Goal: Ask a question: Seek information or help from site administrators or community

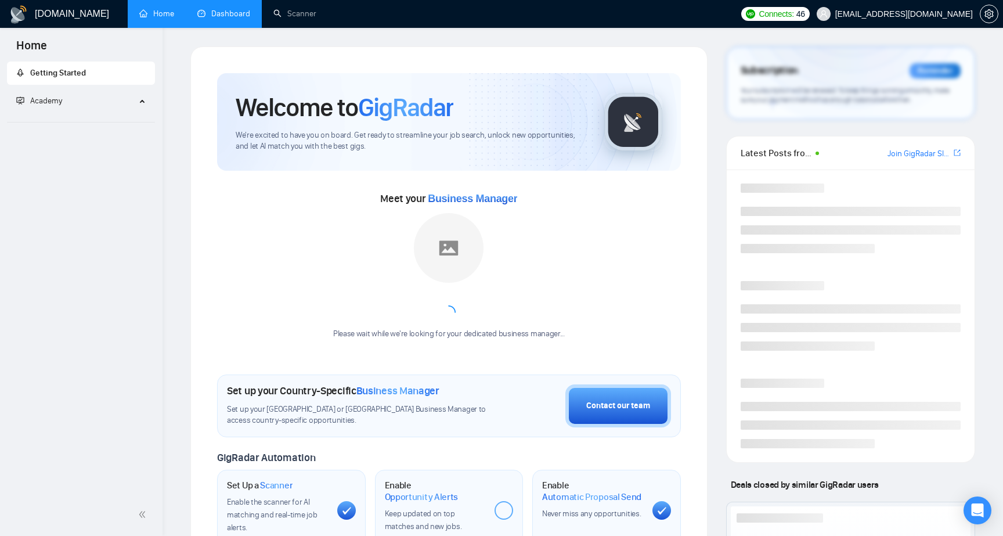
click at [221, 17] on link "Dashboard" at bounding box center [223, 14] width 53 height 10
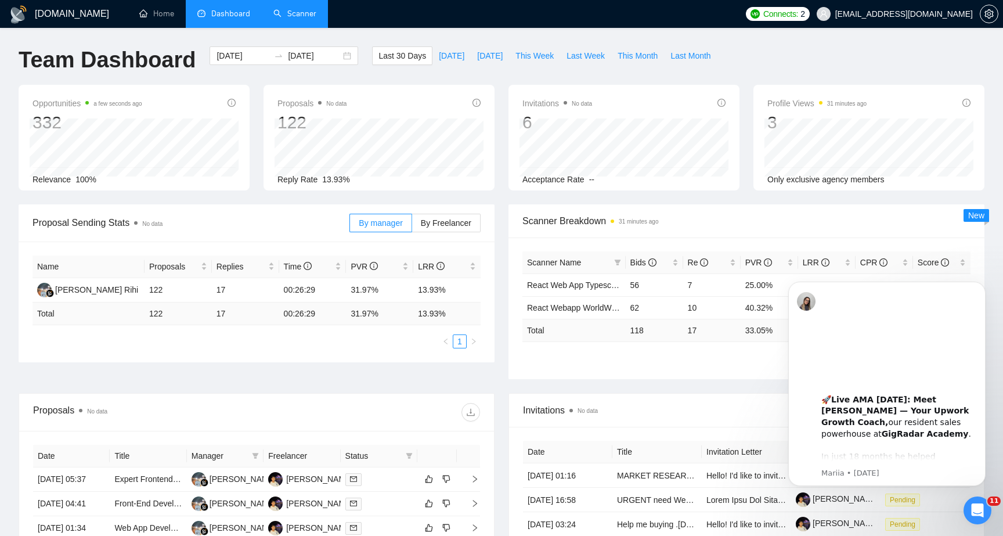
click at [296, 16] on link "Scanner" at bounding box center [294, 14] width 43 height 10
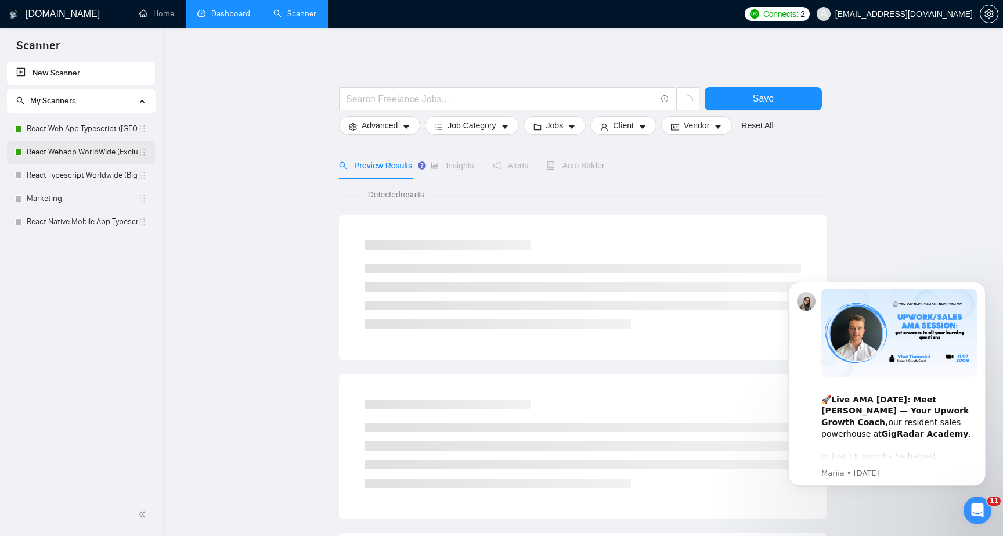
click at [89, 153] on link "React Webapp WorldWide (Exclude US)" at bounding box center [82, 152] width 111 height 23
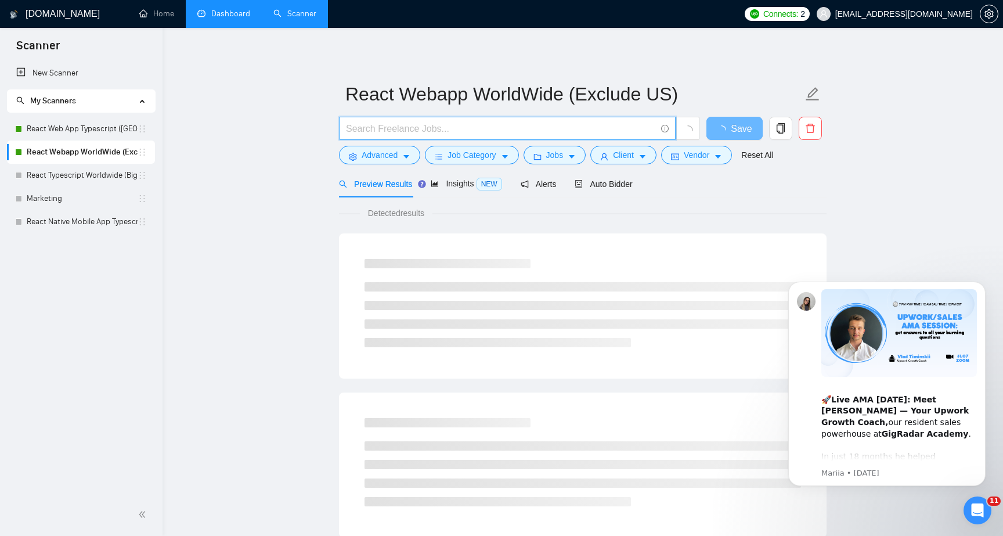
click at [432, 127] on input "text" at bounding box center [501, 128] width 310 height 15
paste input "Full-Stack JavaScript Developer (React & Node.js)"
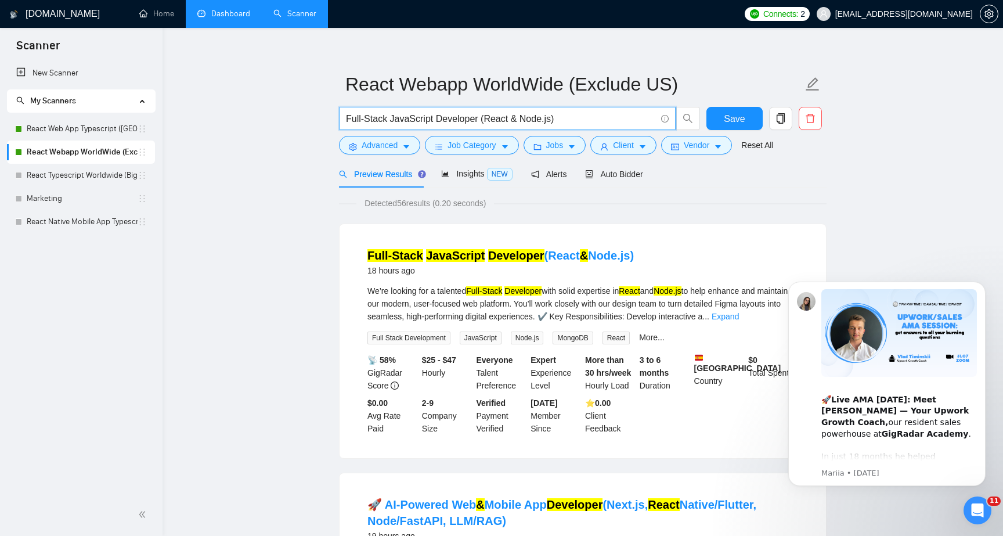
scroll to position [13, 0]
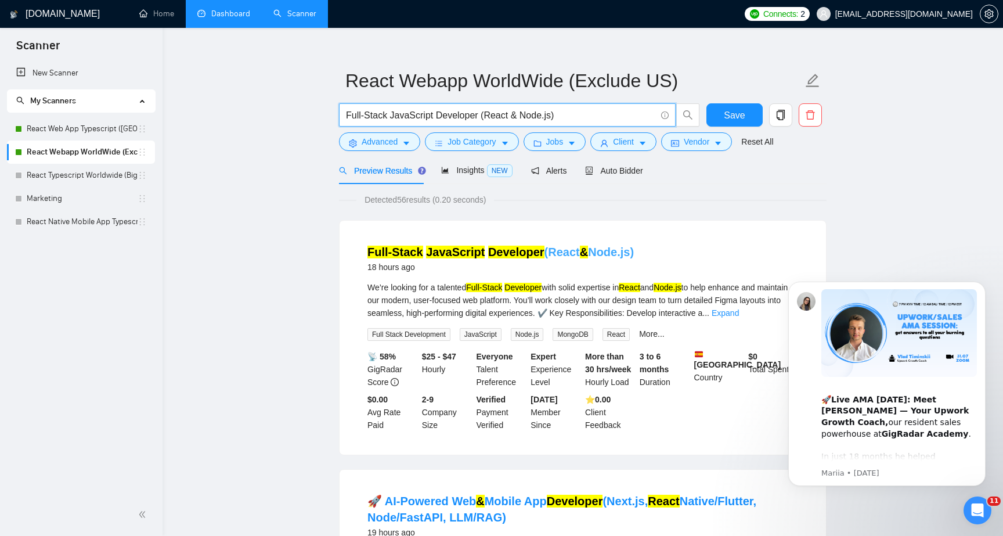
type input "Full-Stack JavaScript Developer (React & Node.js)"
click at [593, 250] on link "Full-Stack JavaScript Developer (React & Node.js)" at bounding box center [501, 252] width 267 height 13
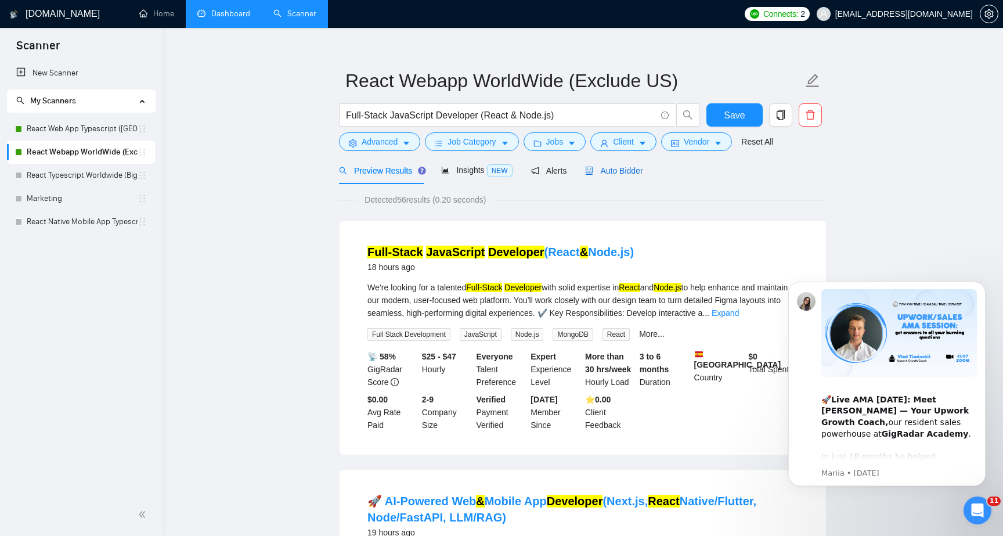
click at [608, 172] on span "Auto Bidder" at bounding box center [613, 170] width 57 height 9
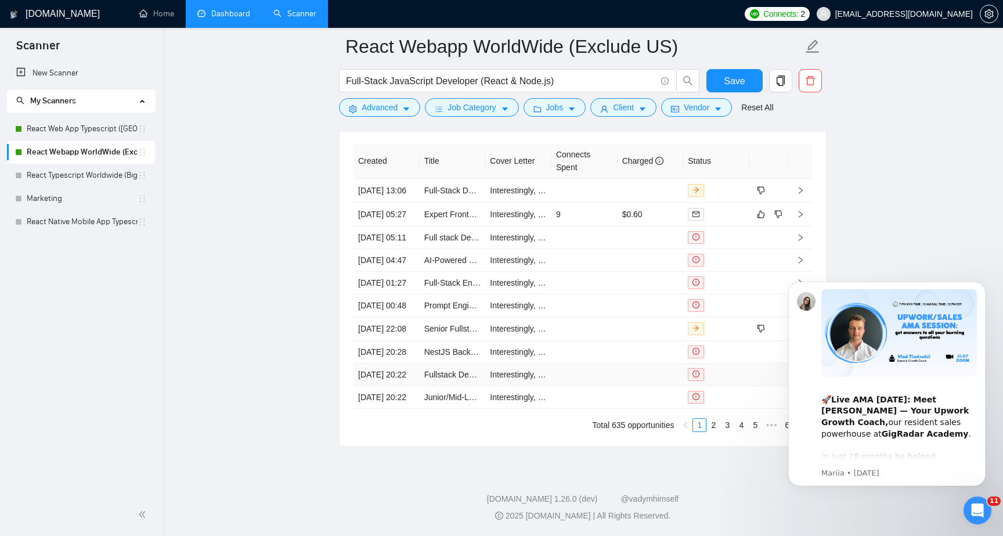
scroll to position [2752, 0]
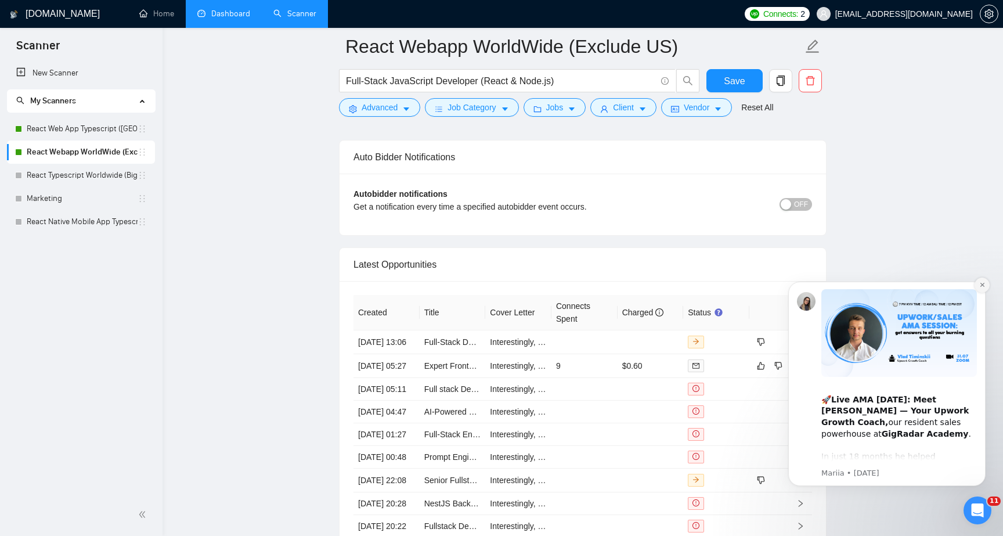
click at [982, 287] on icon "Dismiss notification" at bounding box center [983, 285] width 6 height 6
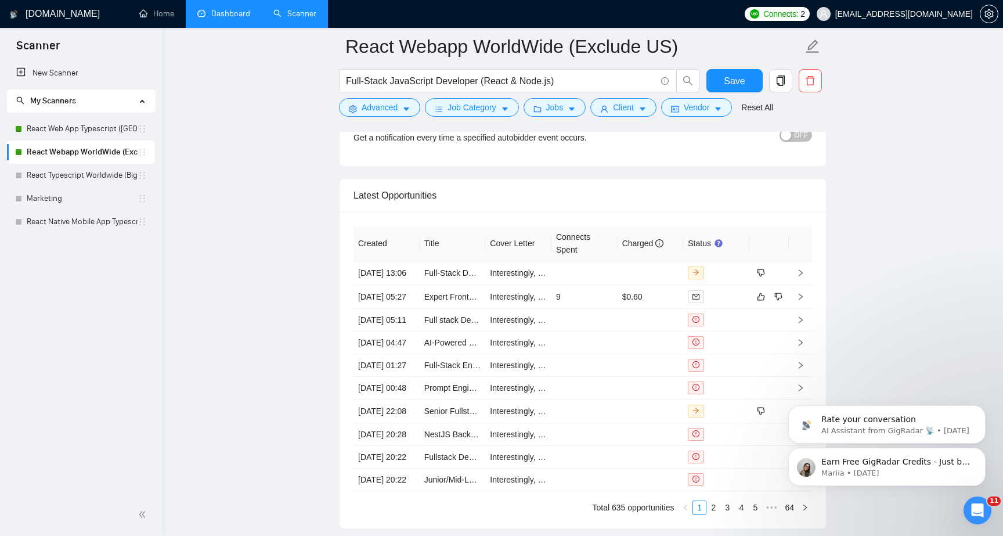
scroll to position [3027, 0]
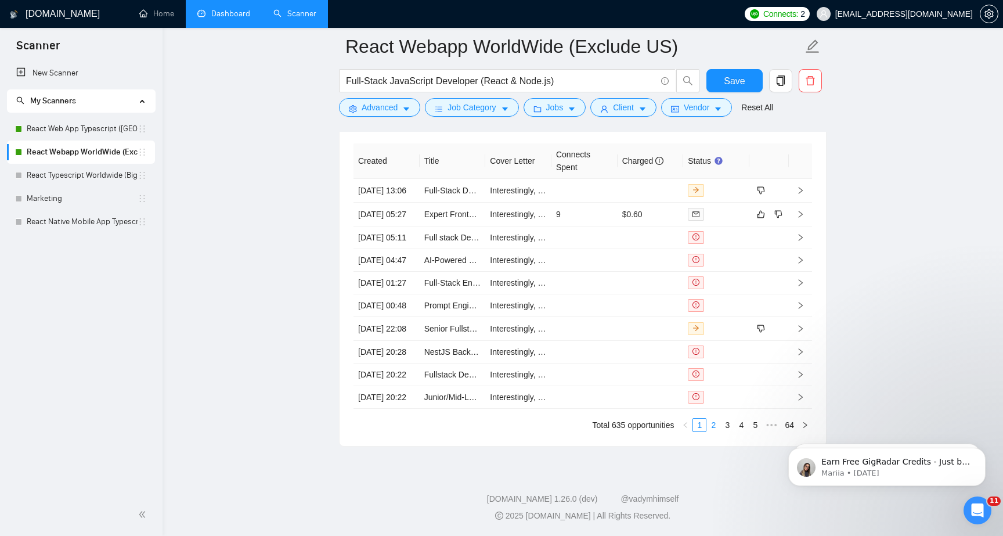
click at [712, 424] on link "2" at bounding box center [713, 425] width 13 height 13
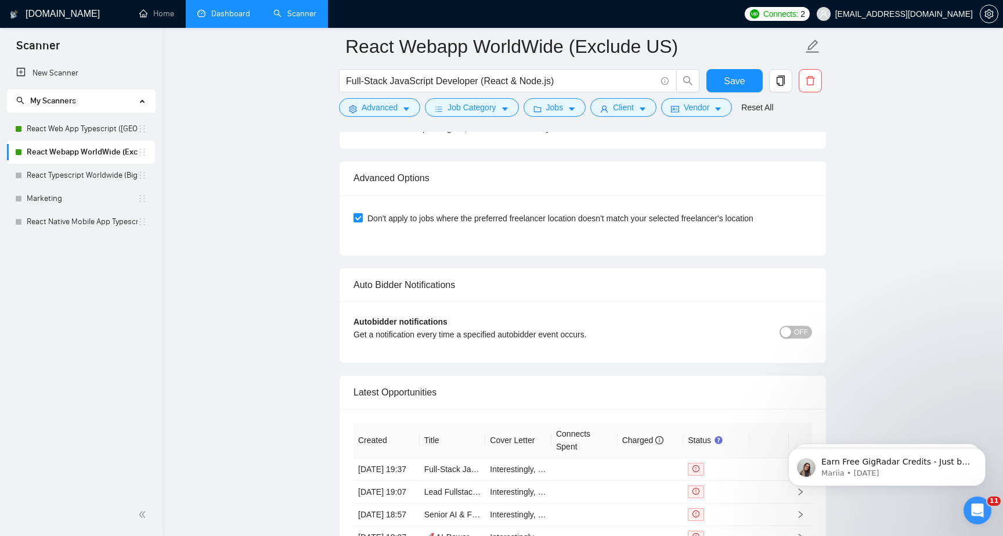
scroll to position [2785, 0]
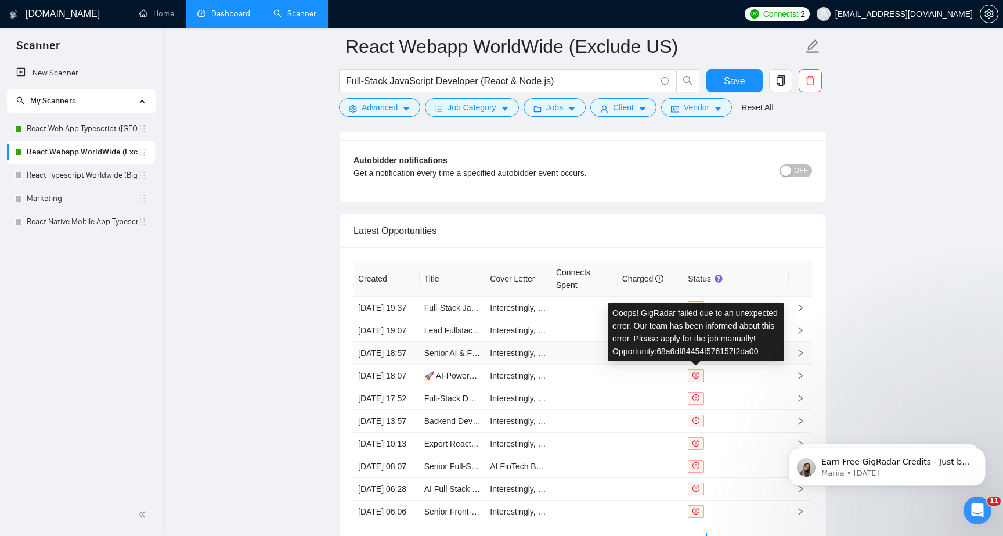
click at [693, 359] on span at bounding box center [696, 353] width 16 height 13
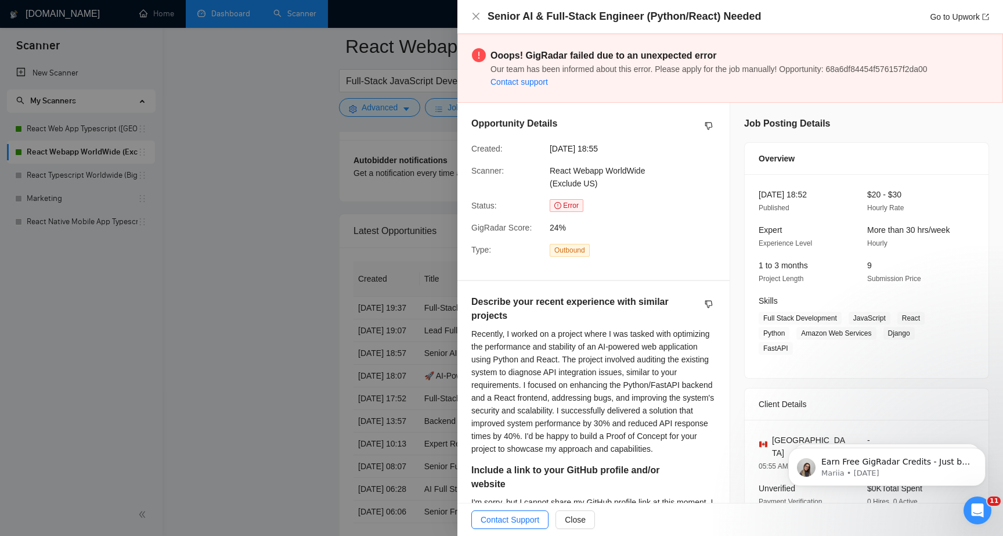
click at [541, 82] on link "Contact support" at bounding box center [519, 81] width 57 height 9
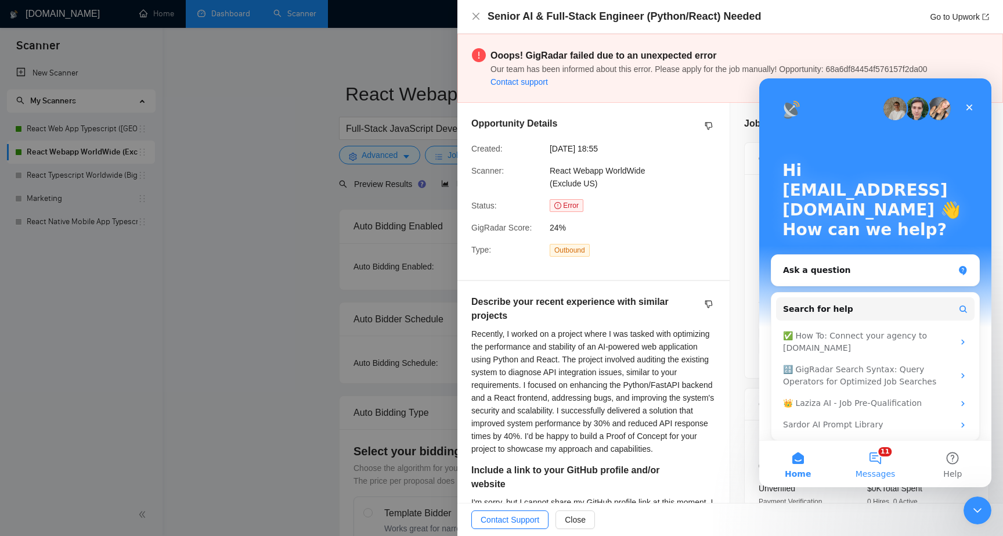
click at [866, 474] on span "Messages" at bounding box center [876, 474] width 40 height 8
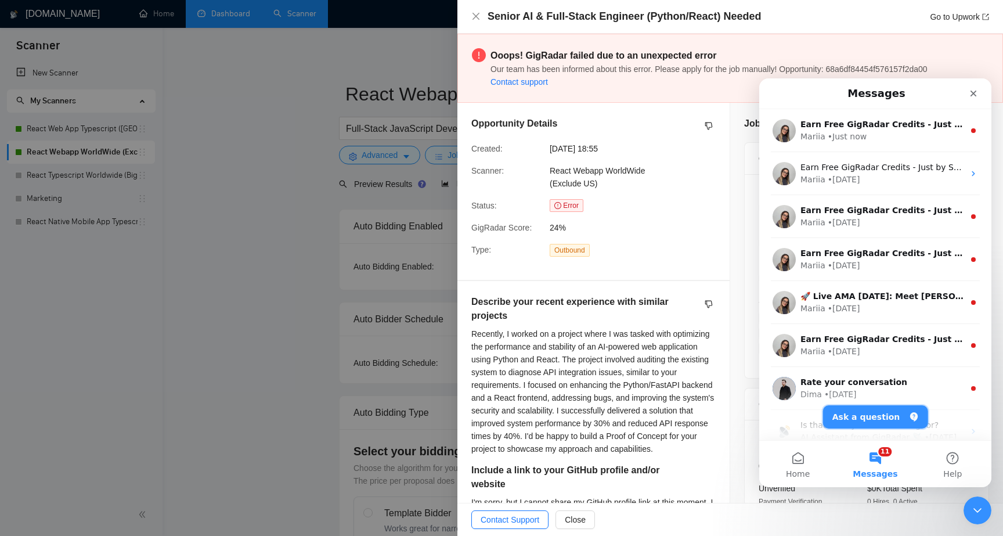
click at [858, 419] on button "Ask a question" at bounding box center [875, 416] width 105 height 23
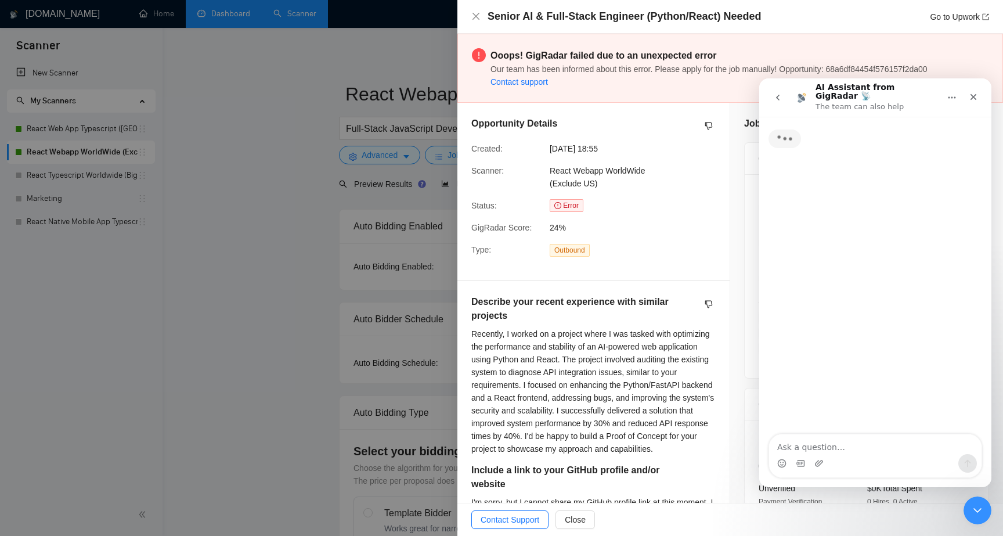
click at [805, 446] on textarea "Ask a question…" at bounding box center [875, 444] width 213 height 20
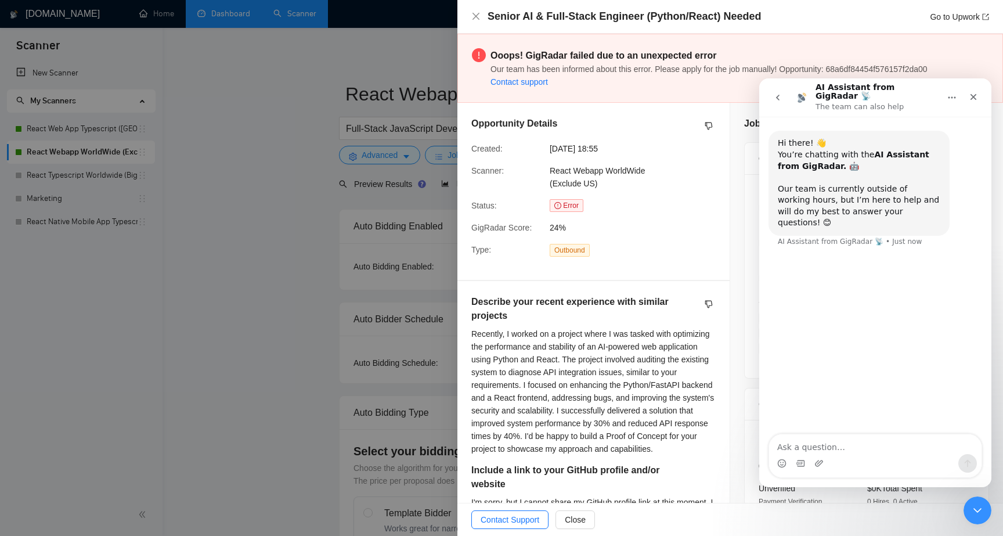
type textarea "<"
type textarea "My auto bidder does not work"
click at [379, 351] on div at bounding box center [501, 268] width 1003 height 536
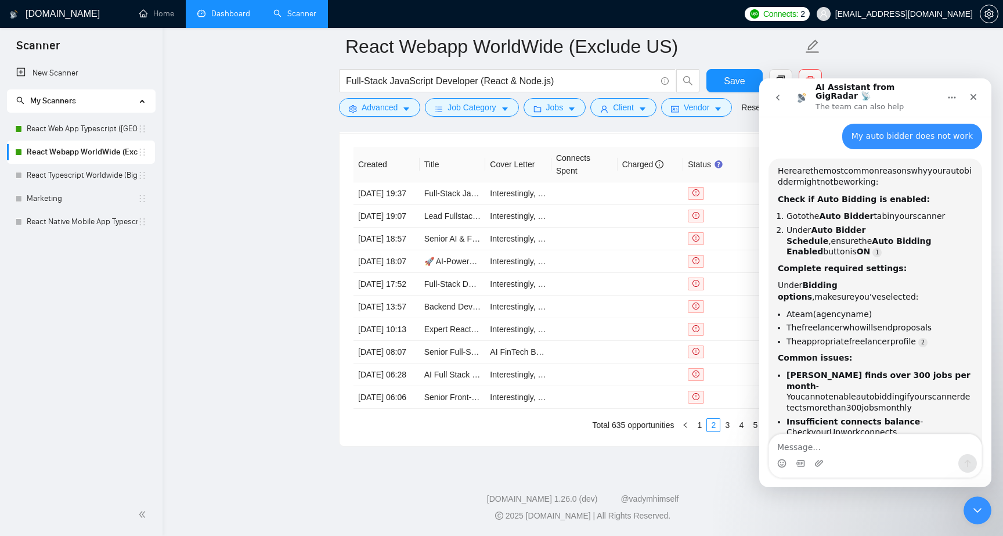
scroll to position [144, 0]
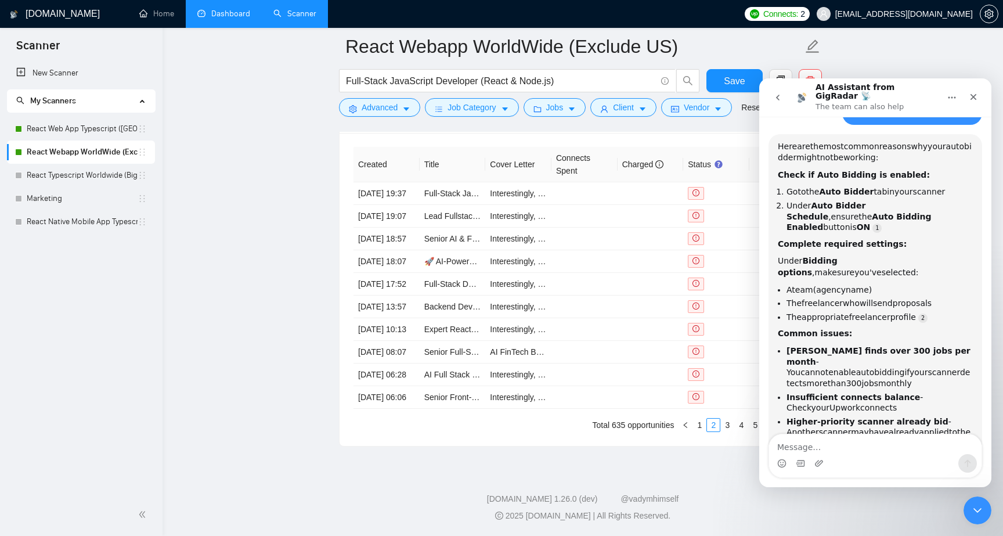
click at [866, 442] on textarea "Message…" at bounding box center [875, 444] width 213 height 20
click at [864, 447] on textarea "Message…" at bounding box center [875, 444] width 213 height 20
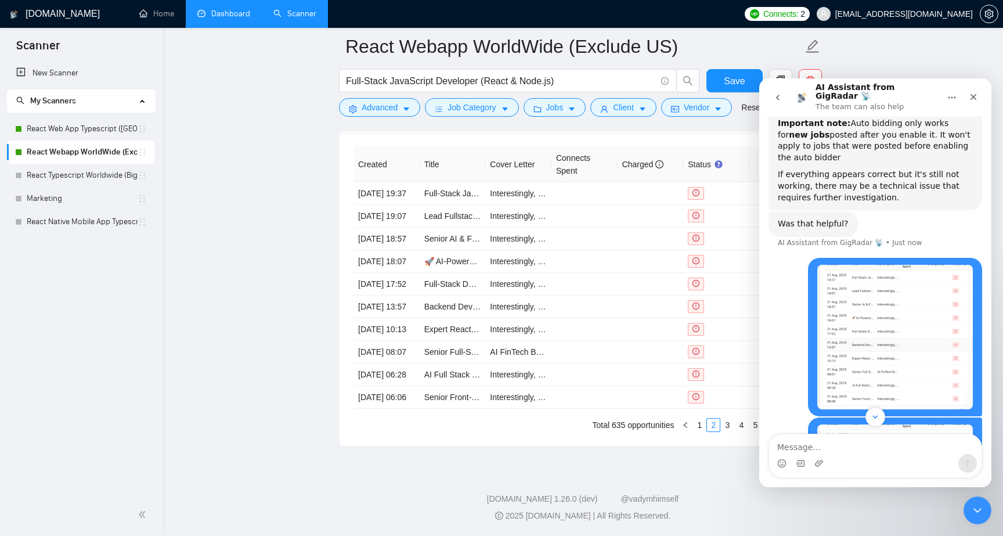
scroll to position [774, 0]
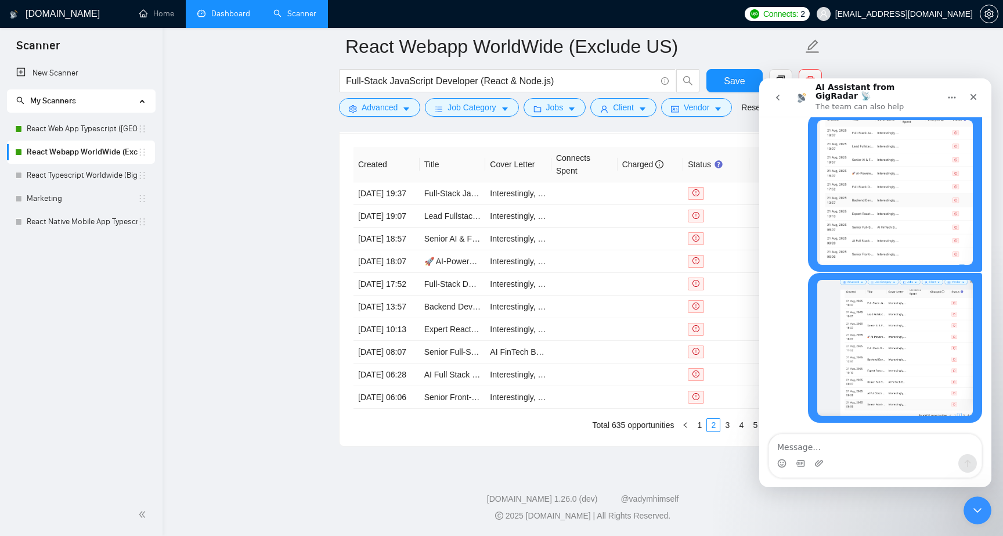
click at [851, 444] on textarea "Message…" at bounding box center [875, 444] width 213 height 20
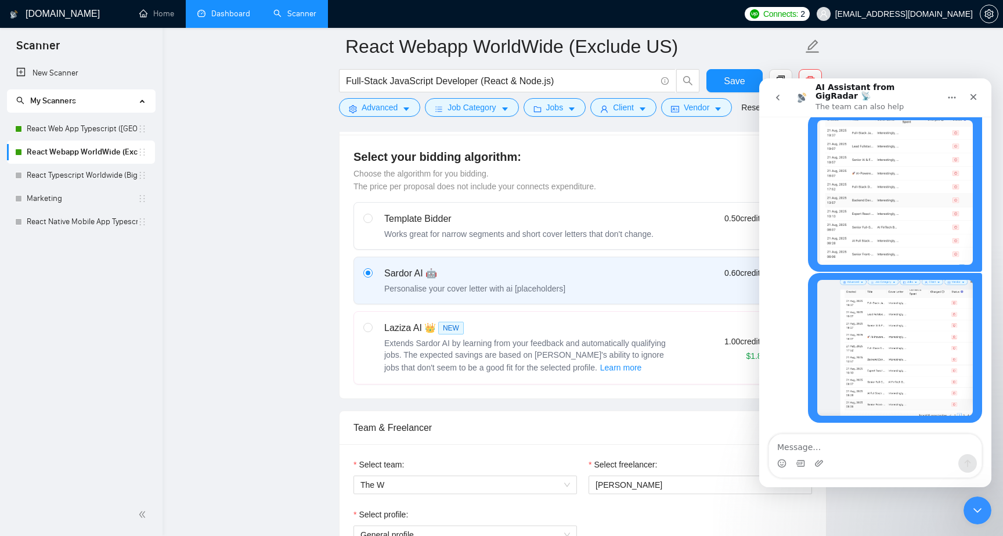
scroll to position [0, 0]
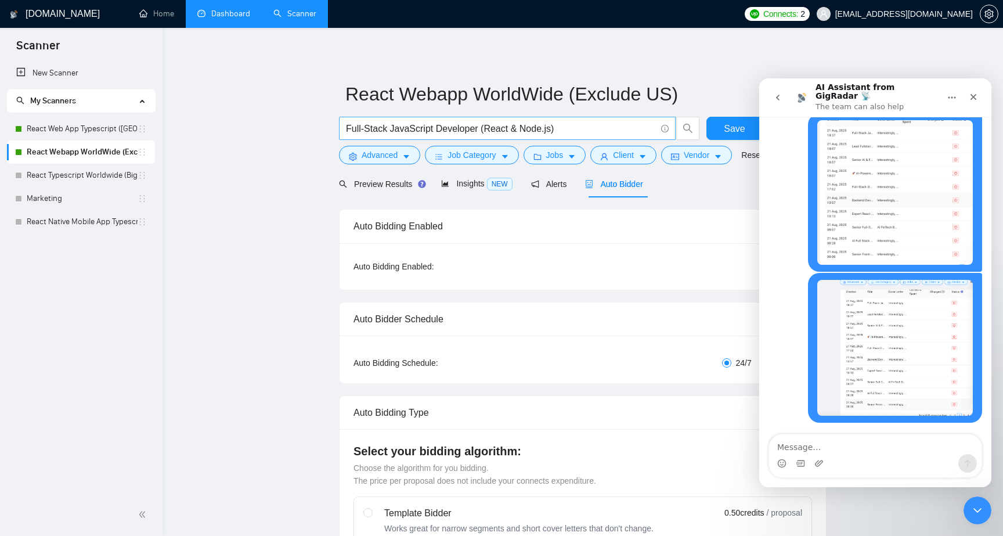
click at [639, 134] on input "Full-Stack JavaScript Developer (React & Node.js)" at bounding box center [501, 128] width 310 height 15
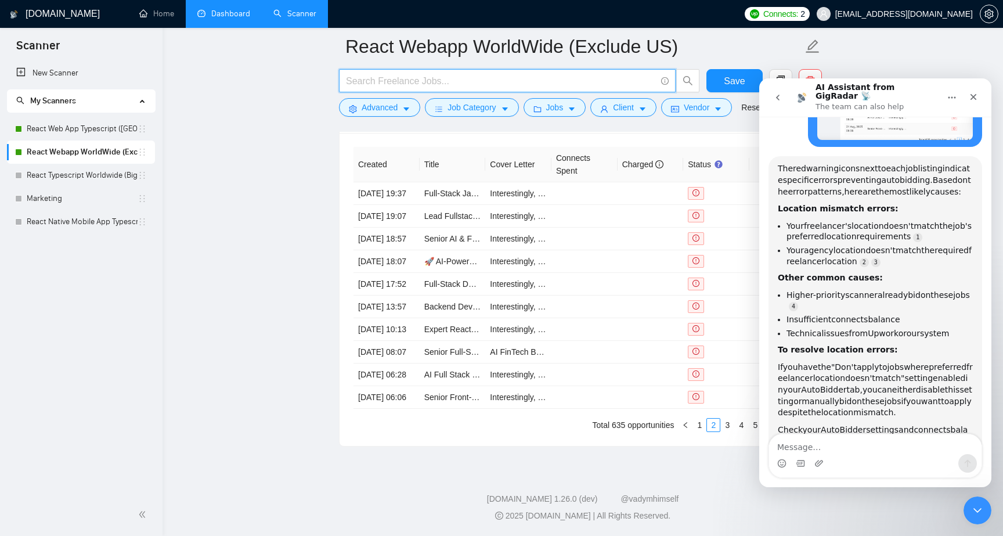
scroll to position [1054, 0]
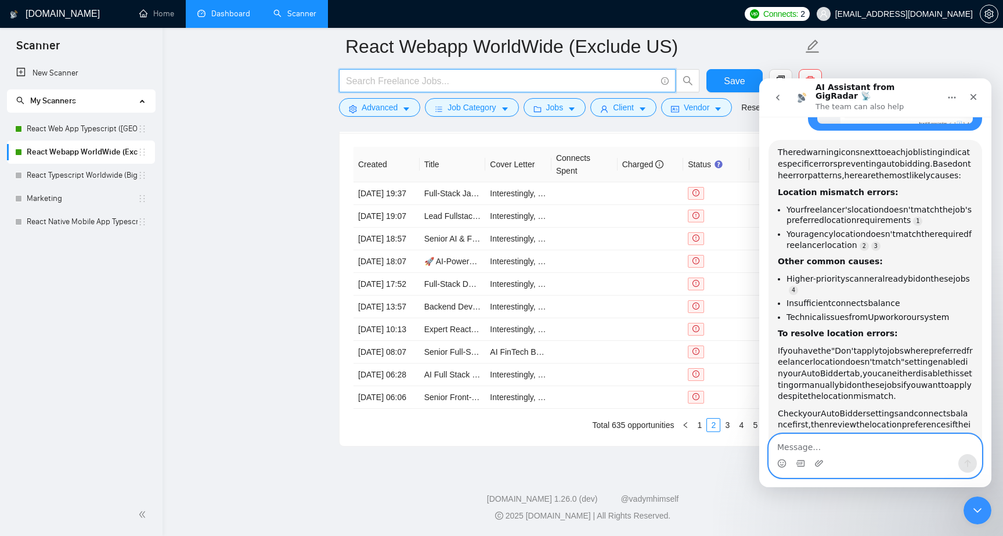
click at [828, 452] on textarea "Message…" at bounding box center [875, 444] width 213 height 20
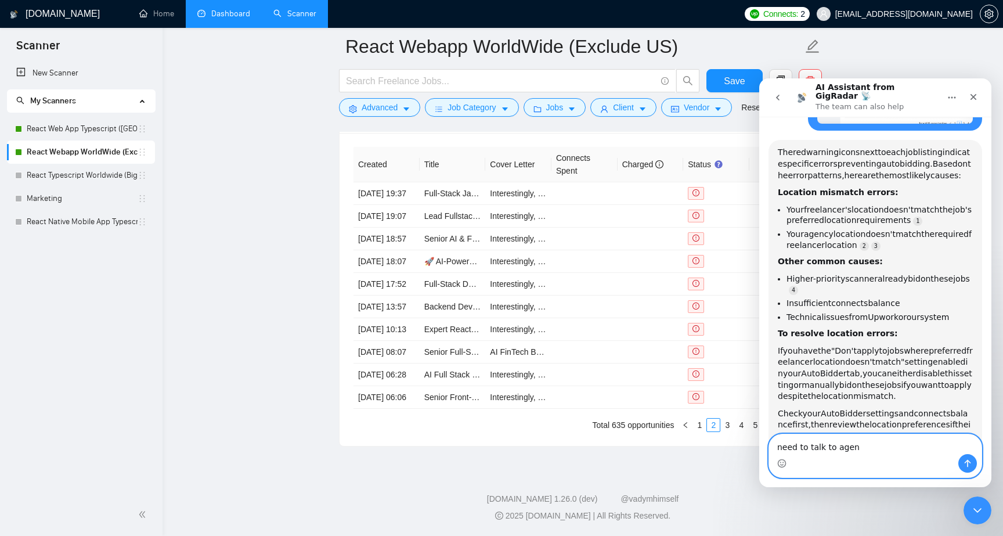
type textarea "need to talk to agent"
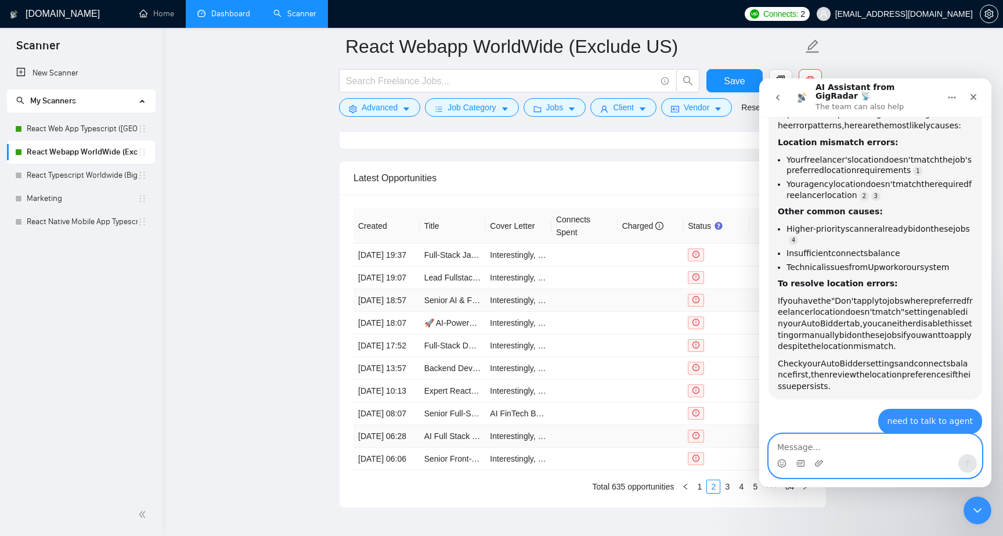
scroll to position [1127, 0]
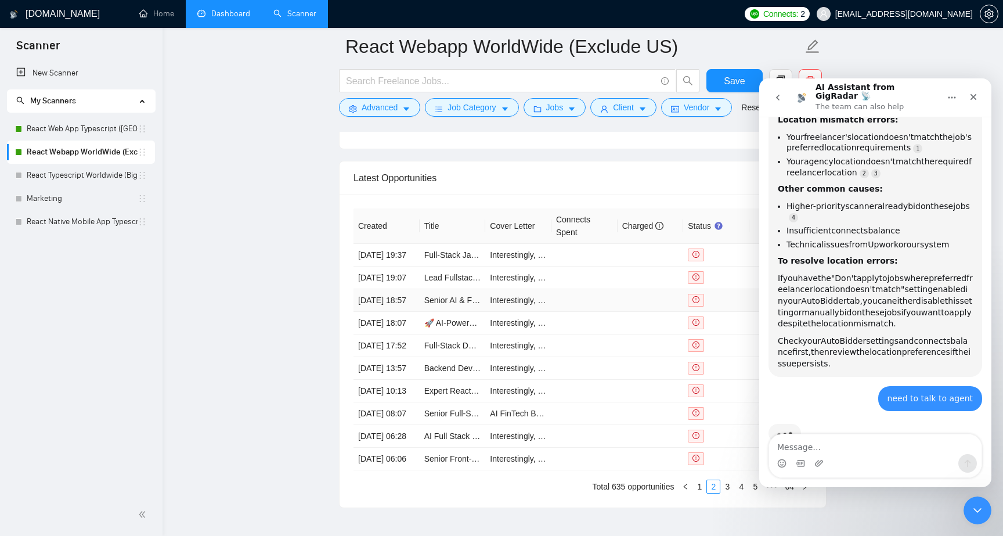
click at [590, 312] on td at bounding box center [585, 300] width 66 height 23
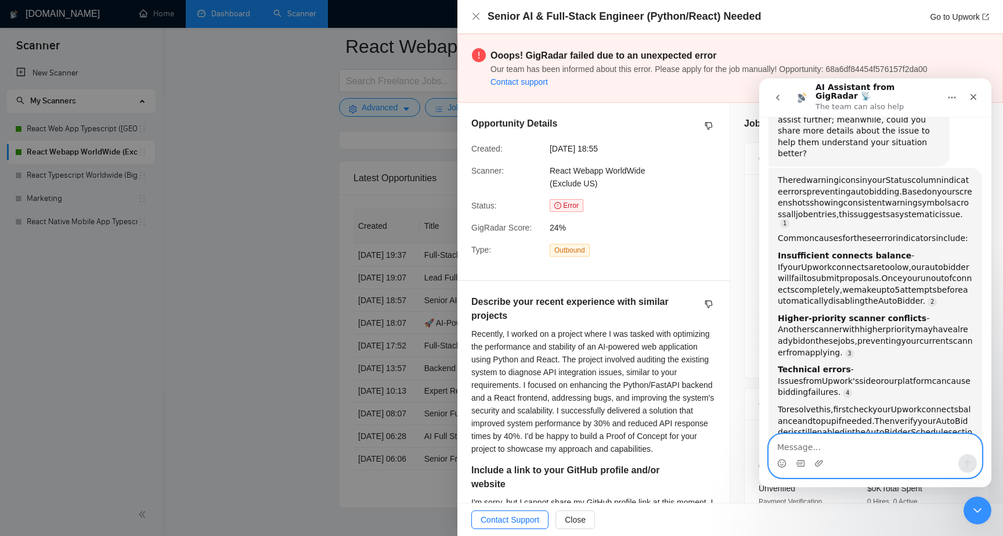
click at [889, 449] on textarea "Message…" at bounding box center [875, 444] width 213 height 20
type textarea "N"
type textarea "I need to contact your support man"
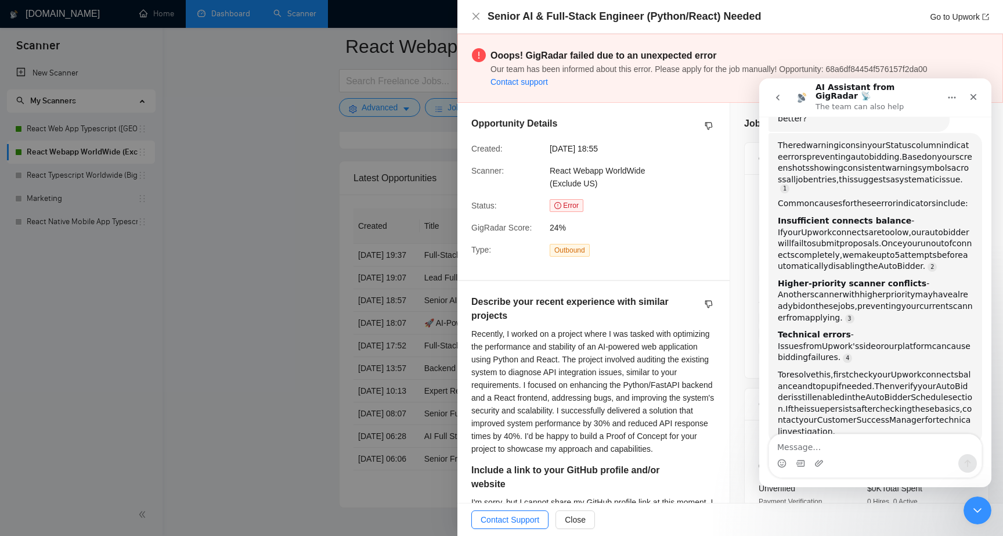
click at [410, 430] on div at bounding box center [501, 268] width 1003 height 536
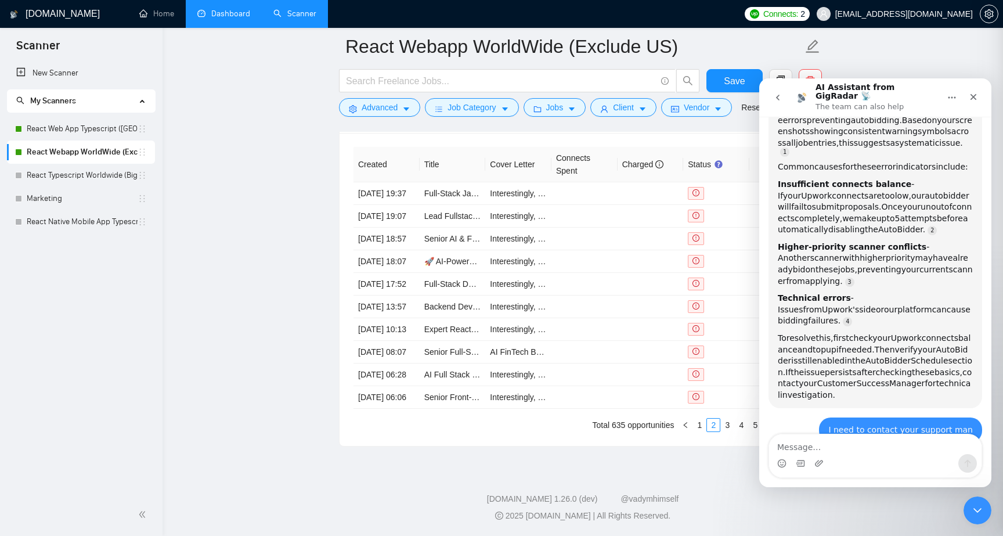
scroll to position [1198, 0]
click at [726, 427] on link "3" at bounding box center [727, 425] width 13 height 13
click at [740, 424] on link "4" at bounding box center [741, 425] width 13 height 13
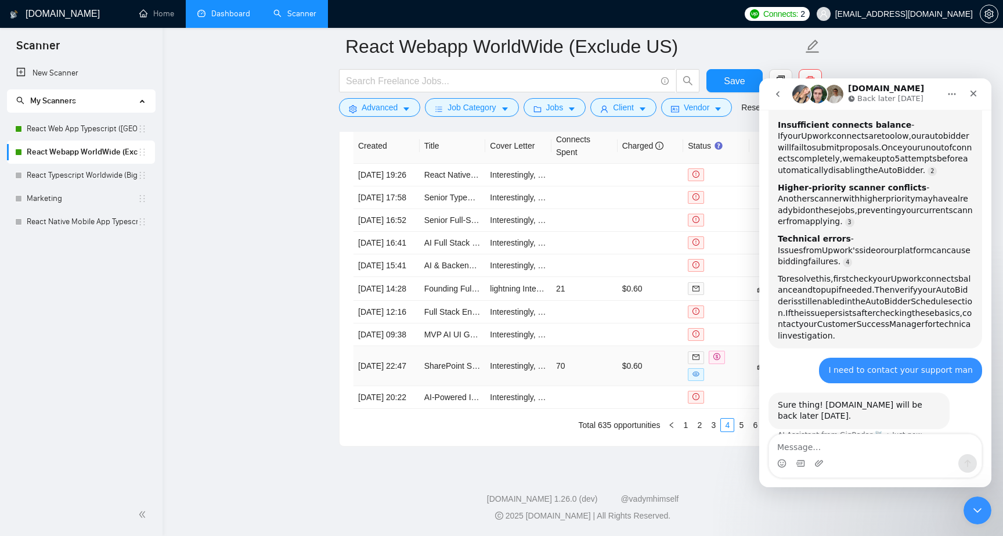
scroll to position [3031, 0]
click at [739, 423] on link "5" at bounding box center [741, 425] width 13 height 13
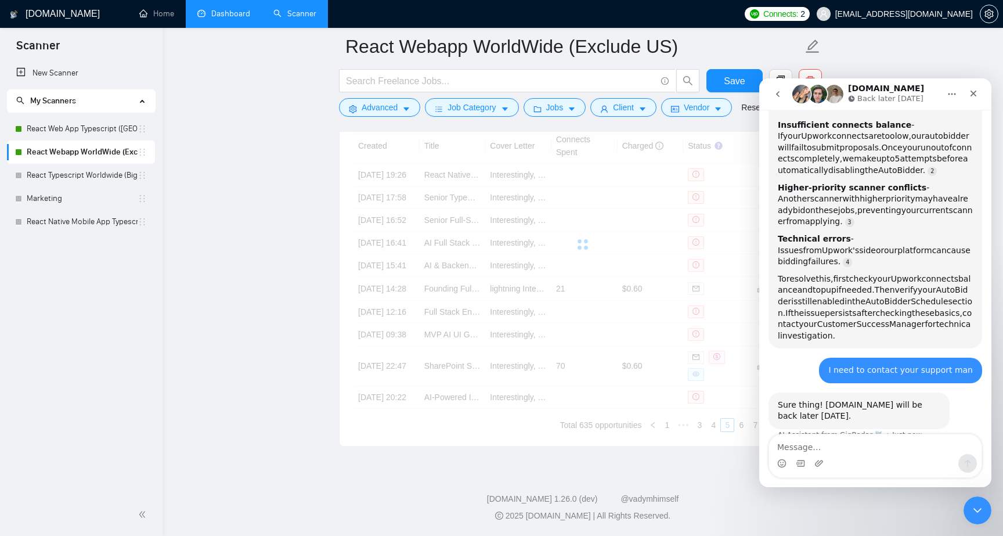
scroll to position [3027, 0]
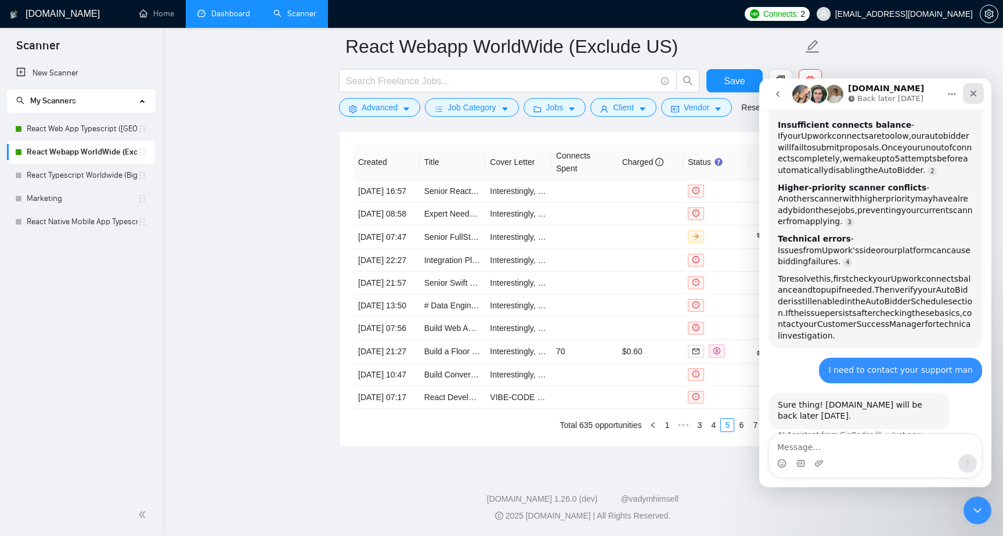
click at [974, 95] on icon "Close" at bounding box center [973, 93] width 9 height 9
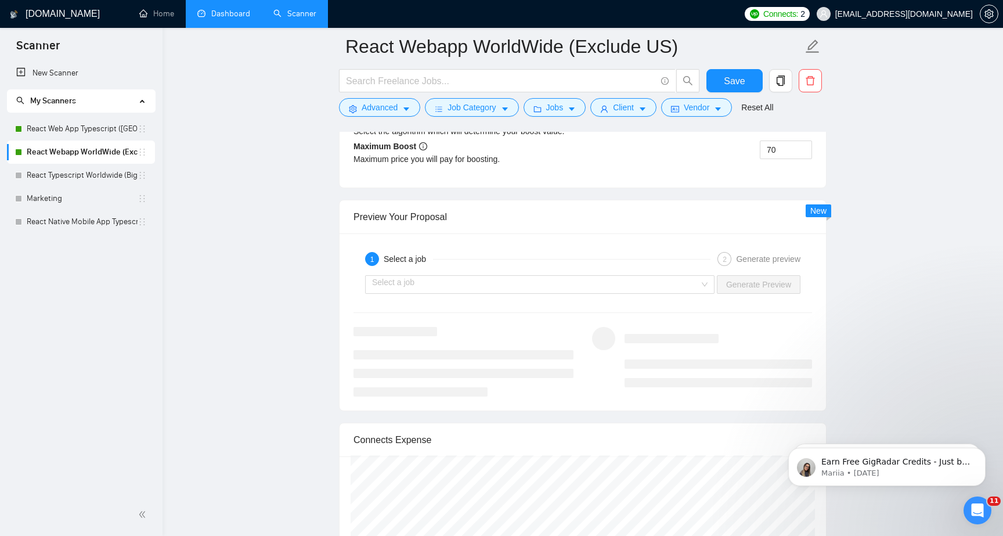
scroll to position [1928, 0]
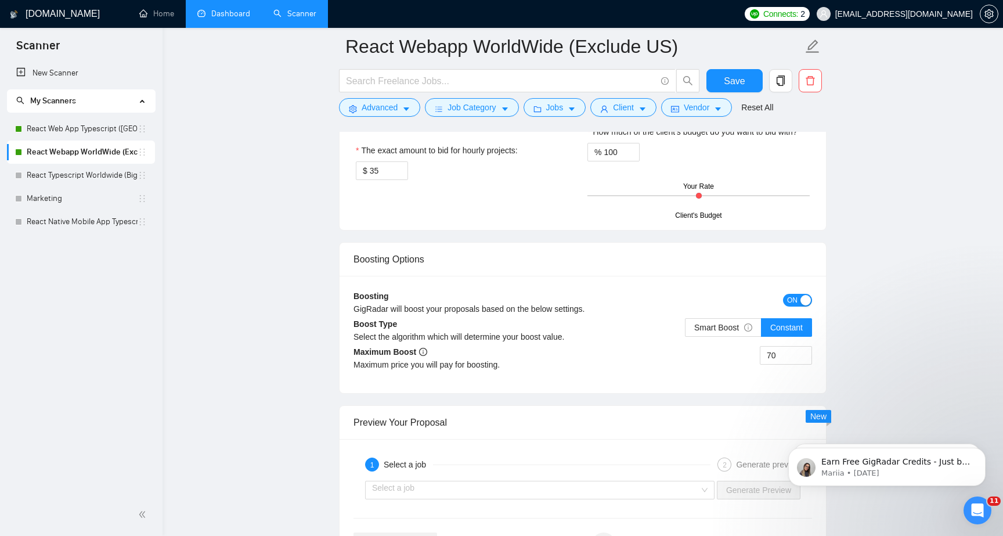
click at [798, 13] on span "Connects:" at bounding box center [781, 14] width 35 height 13
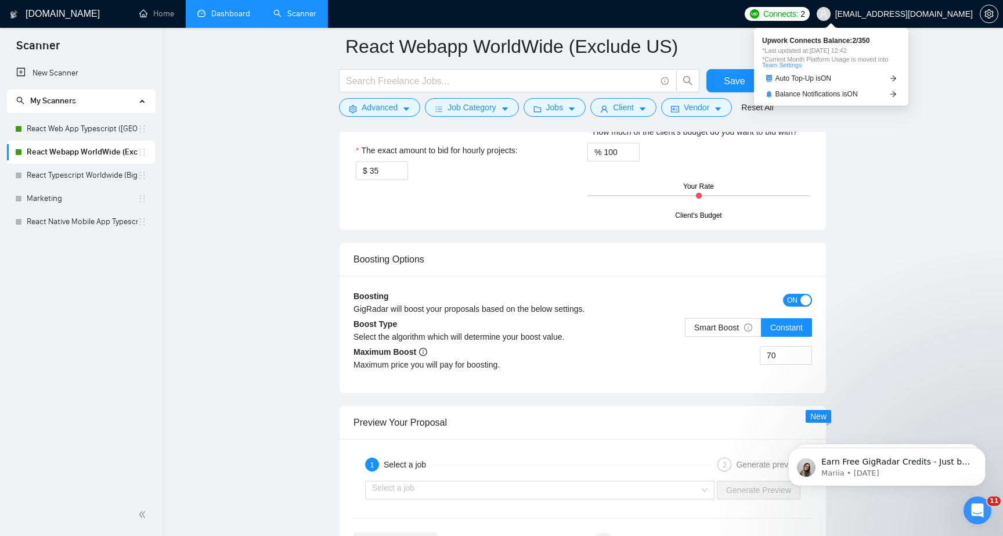
click at [829, 39] on span "Upwork Connects Balance: 2 / 350" at bounding box center [831, 40] width 138 height 7
click at [788, 65] on link "Team Settings" at bounding box center [781, 65] width 39 height 7
click at [794, 64] on link "Team Settings" at bounding box center [781, 65] width 39 height 7
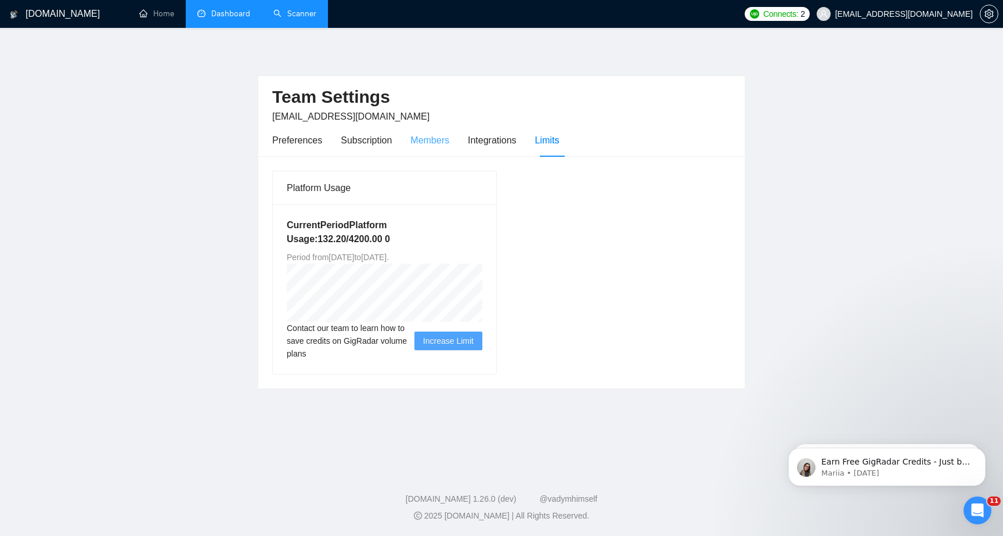
click at [437, 147] on div "Members" at bounding box center [429, 140] width 39 height 33
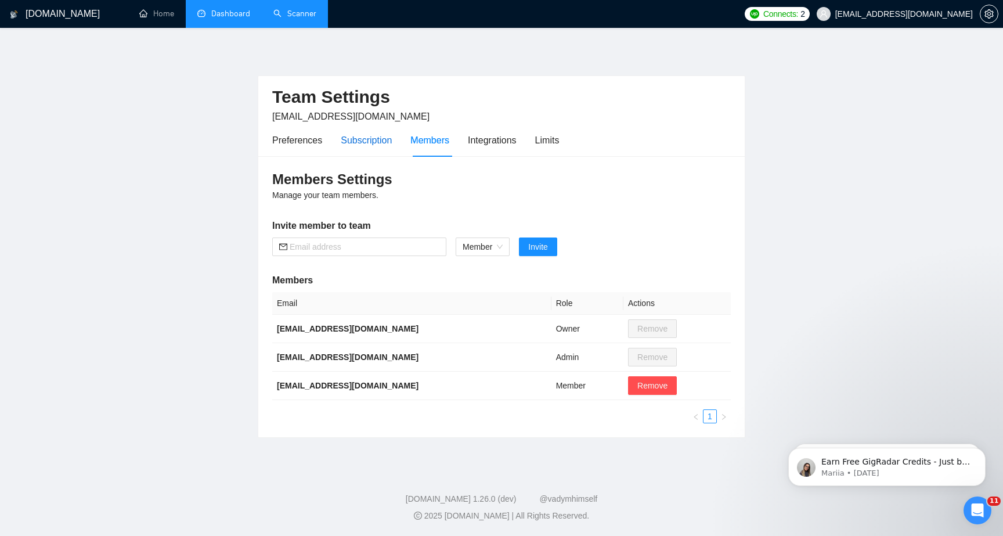
click at [375, 146] on div "Subscription" at bounding box center [366, 140] width 51 height 15
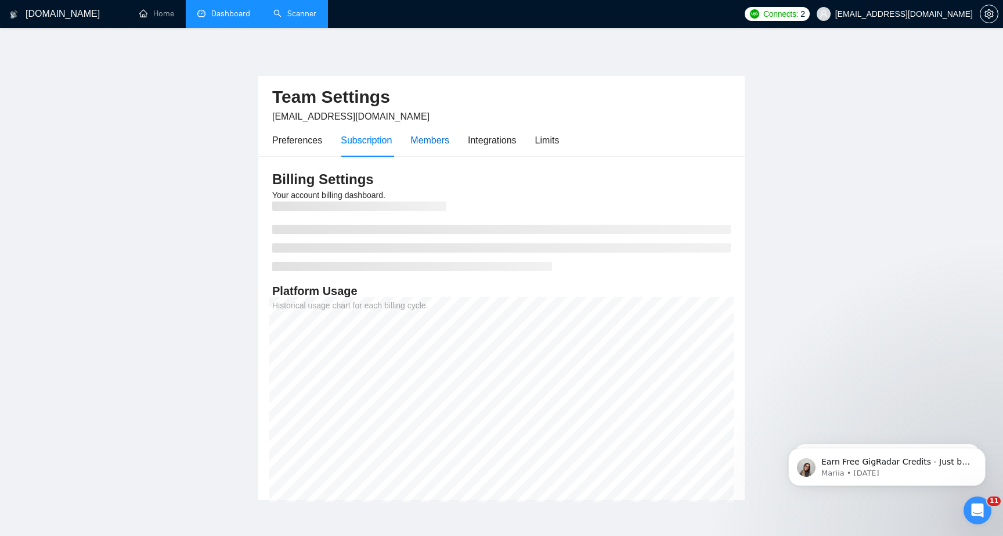
click at [427, 137] on div "Members" at bounding box center [429, 140] width 39 height 15
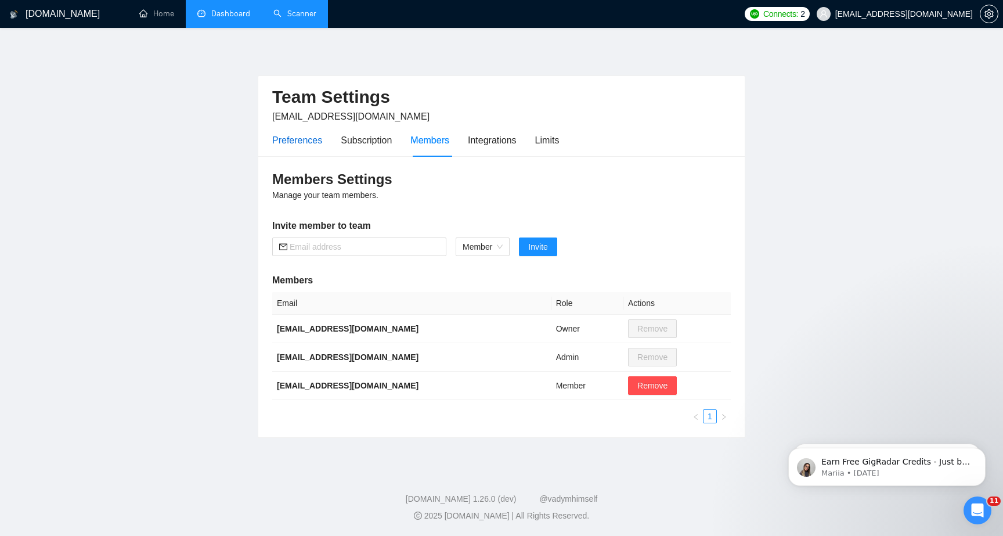
click at [311, 140] on div "Preferences" at bounding box center [297, 140] width 50 height 15
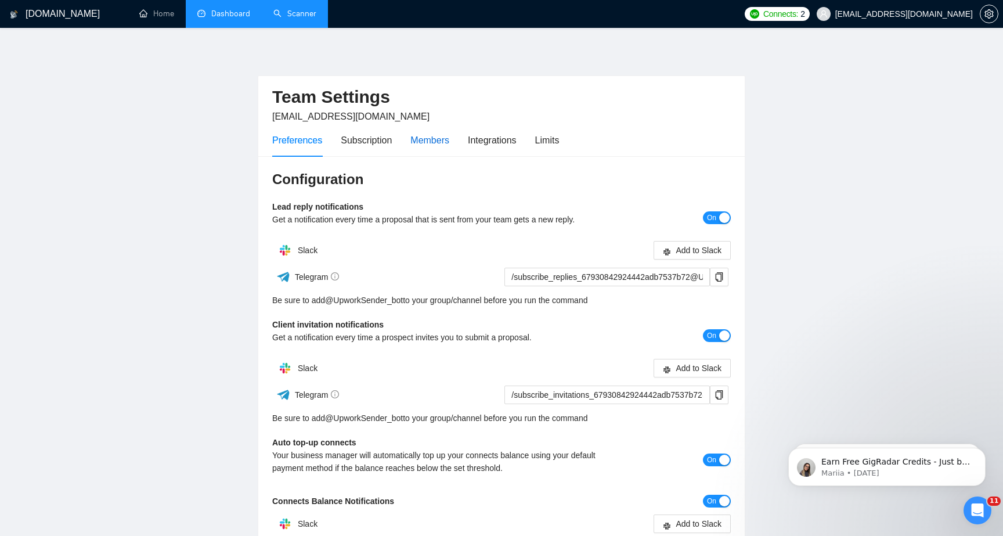
click at [435, 142] on div "Members" at bounding box center [429, 140] width 39 height 15
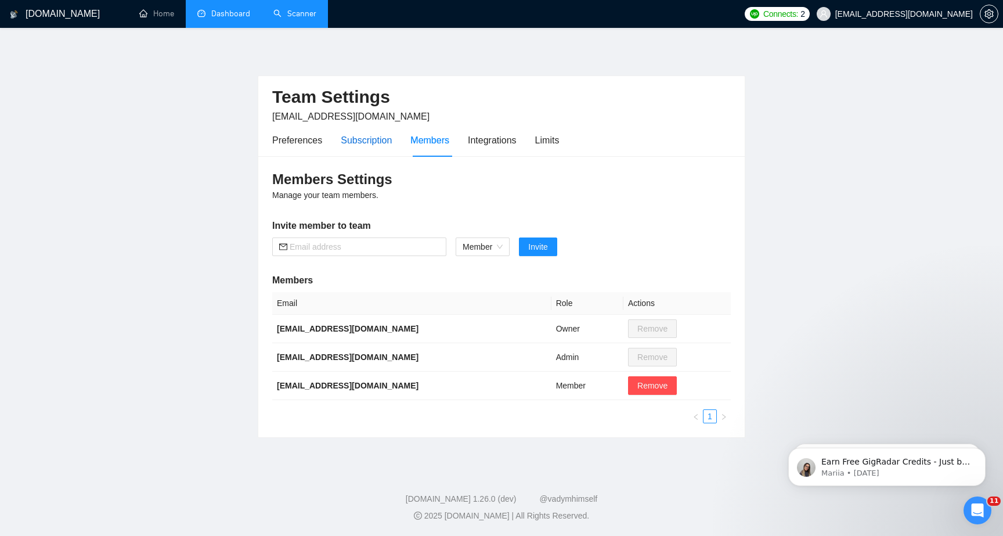
click at [372, 145] on div "Subscription" at bounding box center [366, 140] width 51 height 15
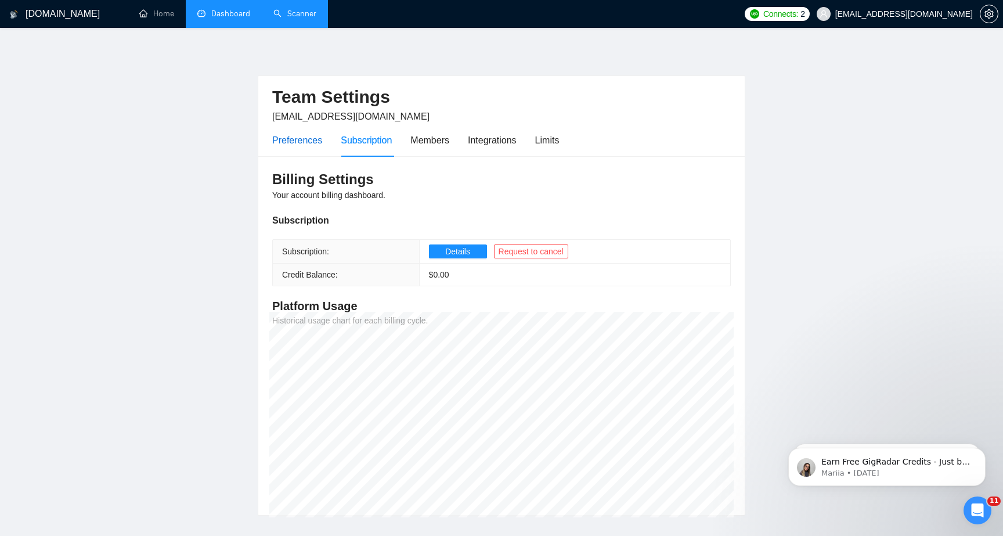
click at [293, 145] on div "Preferences" at bounding box center [297, 140] width 50 height 15
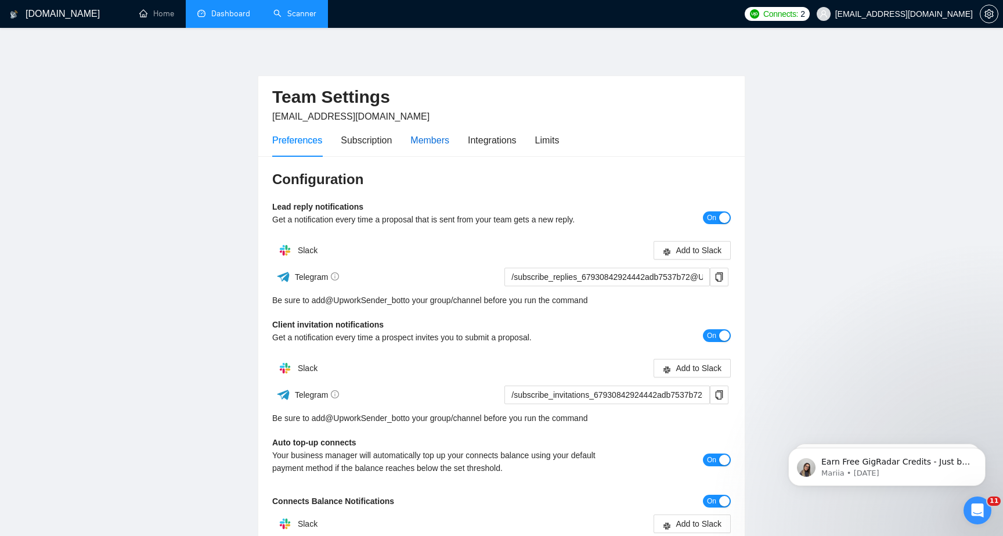
click at [434, 139] on div "Members" at bounding box center [429, 140] width 39 height 15
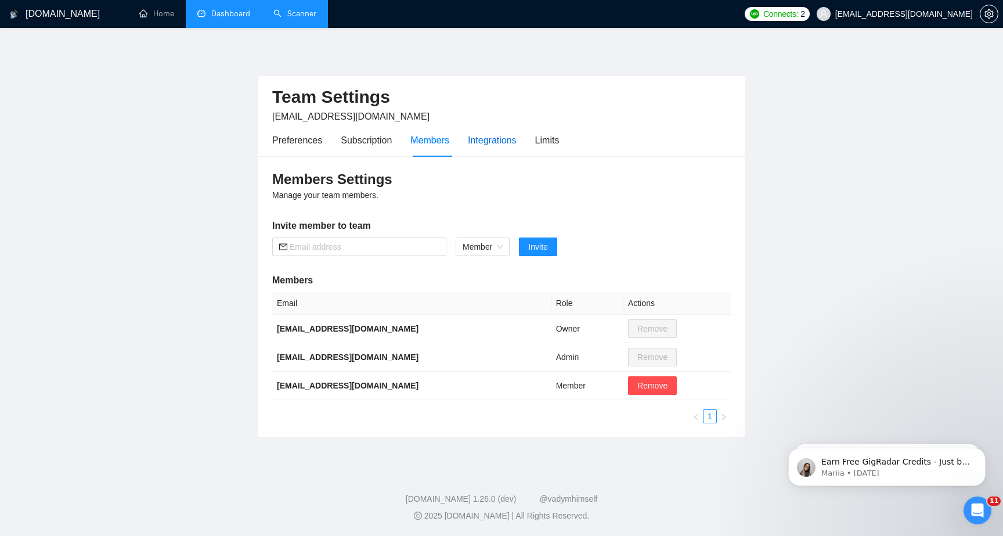
click at [479, 133] on div "Integrations" at bounding box center [492, 140] width 49 height 15
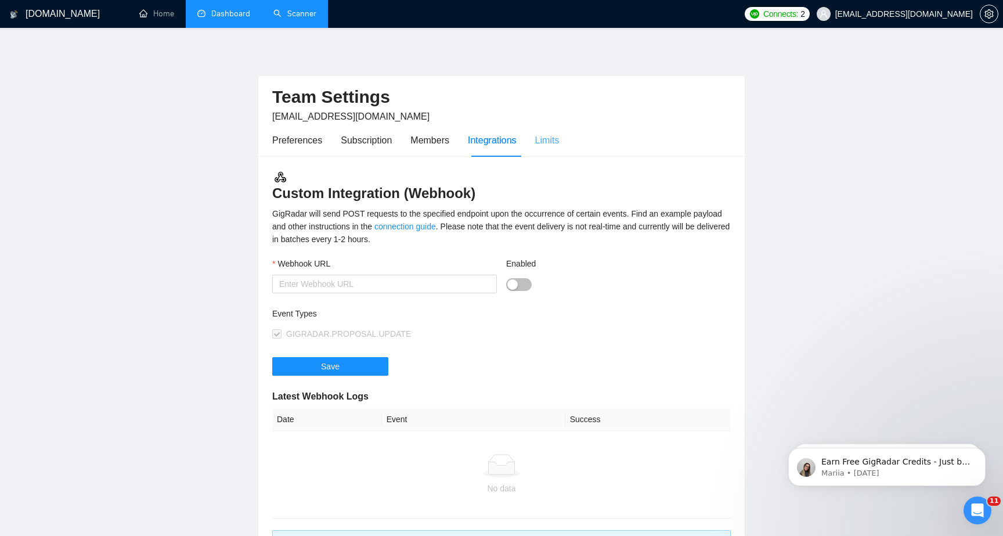
click at [553, 148] on div "Limits" at bounding box center [547, 140] width 24 height 33
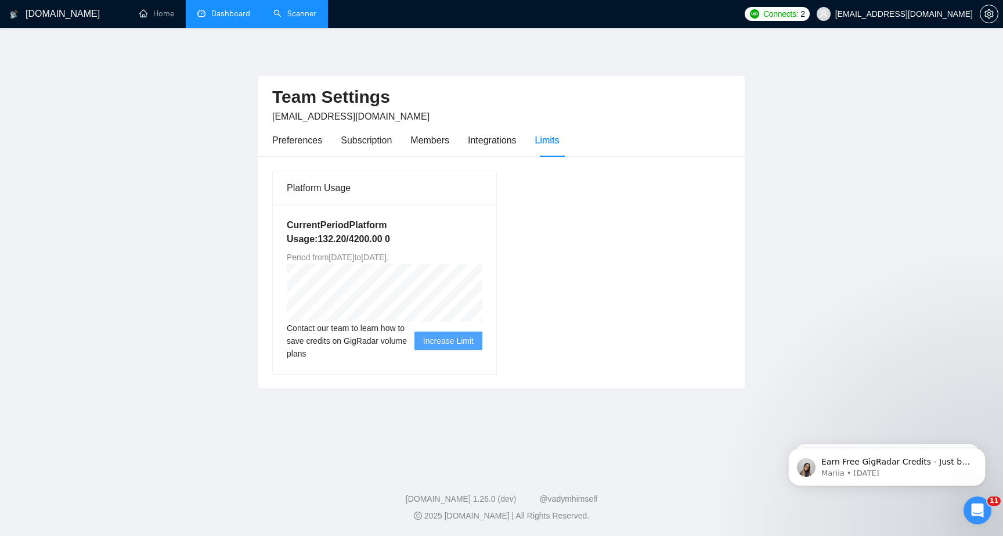
click at [82, 20] on div "[DOMAIN_NAME]" at bounding box center [57, 14] width 96 height 28
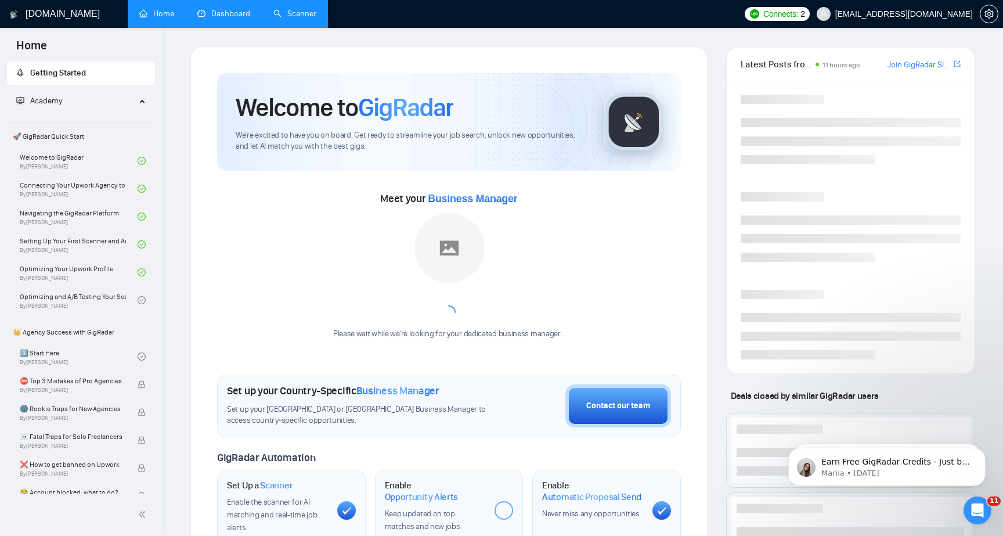
click at [69, 20] on h1 "[DOMAIN_NAME]" at bounding box center [63, 14] width 74 height 28
